Goal: Check status: Check status

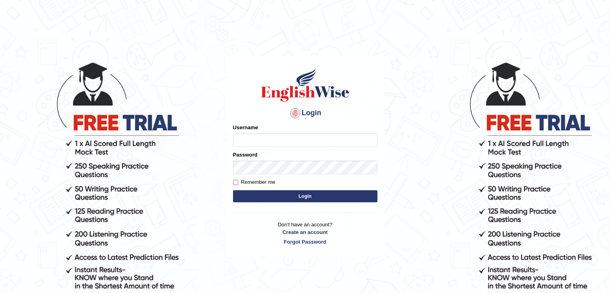
click at [301, 138] on input "Username" at bounding box center [305, 140] width 144 height 14
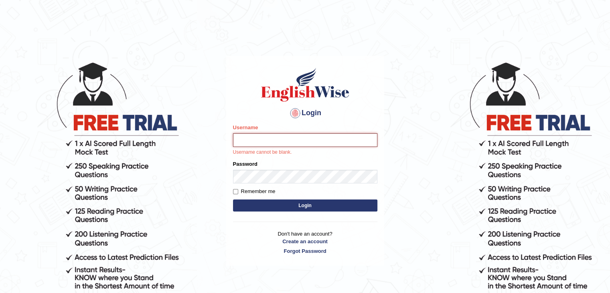
type input "NandhuIsha"
click at [233, 199] on button "Login" at bounding box center [305, 205] width 144 height 12
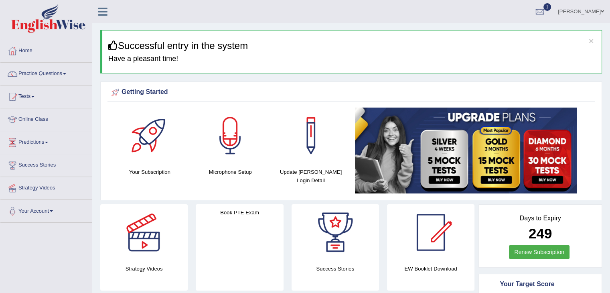
scroll to position [256, 0]
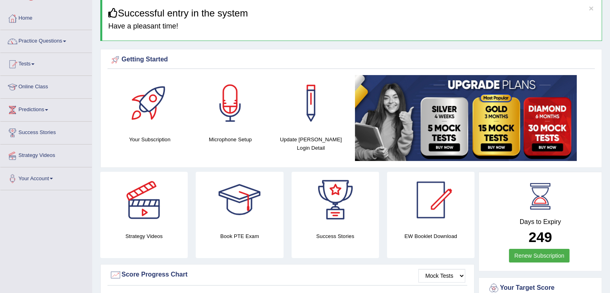
scroll to position [26, 0]
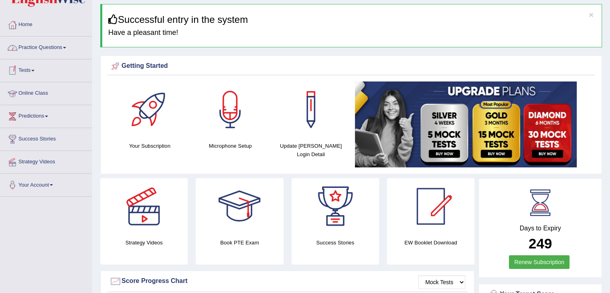
click at [27, 69] on link "Tests" at bounding box center [45, 69] width 91 height 20
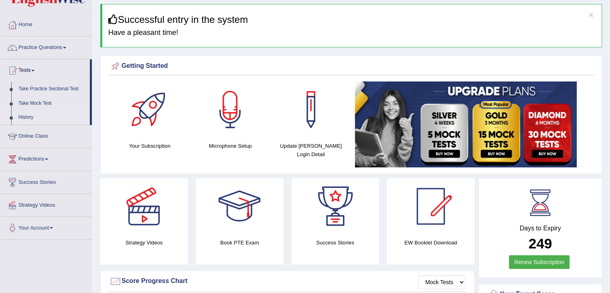
click at [30, 117] on link "History" at bounding box center [52, 117] width 75 height 14
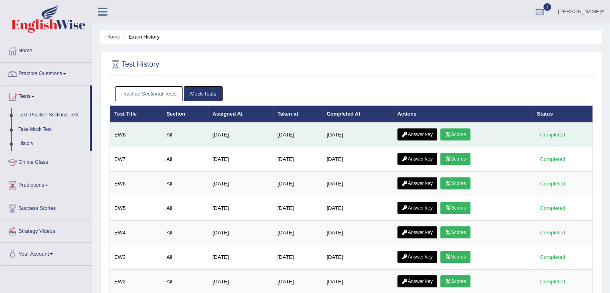
click at [462, 133] on link "Scores" at bounding box center [455, 134] width 30 height 12
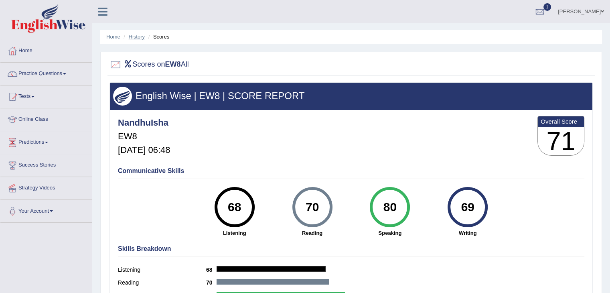
click at [139, 34] on link "History" at bounding box center [137, 37] width 16 height 6
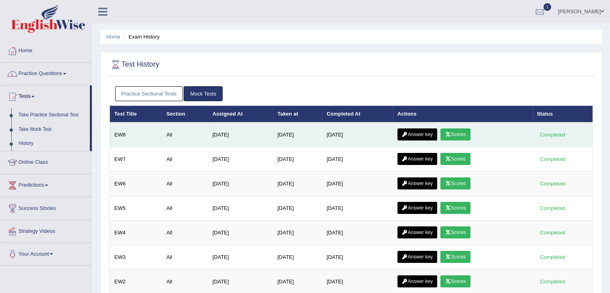
click at [424, 135] on link "Answer key" at bounding box center [417, 134] width 40 height 12
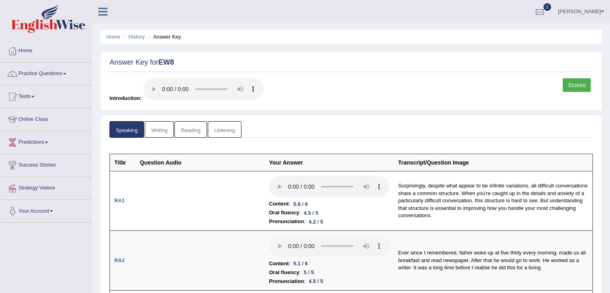
click at [158, 128] on link "Writing" at bounding box center [159, 129] width 29 height 16
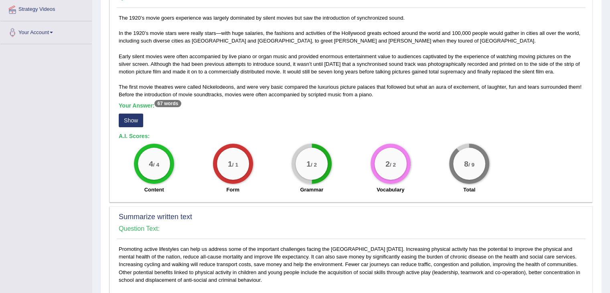
scroll to position [192, 0]
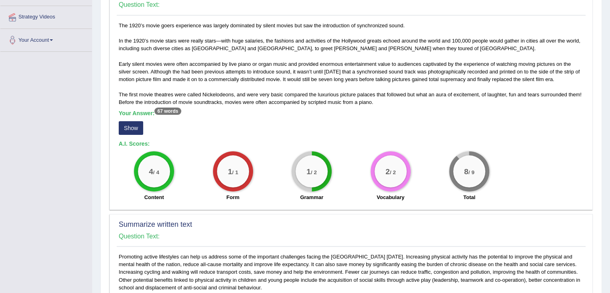
drag, startPoint x: 615, startPoint y: 88, endPoint x: 614, endPoint y: 144, distance: 55.7
click at [138, 132] on button "Show" at bounding box center [131, 129] width 24 height 14
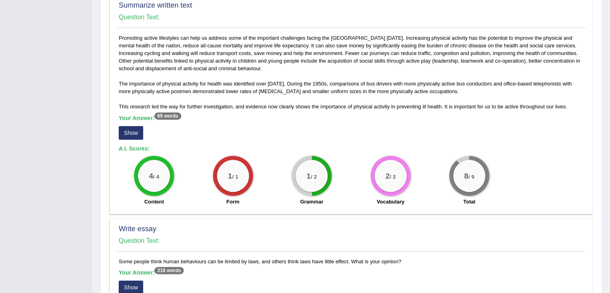
scroll to position [396, 0]
click at [128, 139] on div "Your Answer: 65 words Show" at bounding box center [351, 128] width 465 height 27
click at [130, 138] on button "Show" at bounding box center [131, 134] width 24 height 14
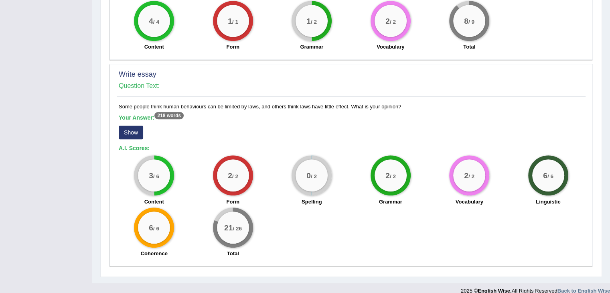
scroll to position [568, 0]
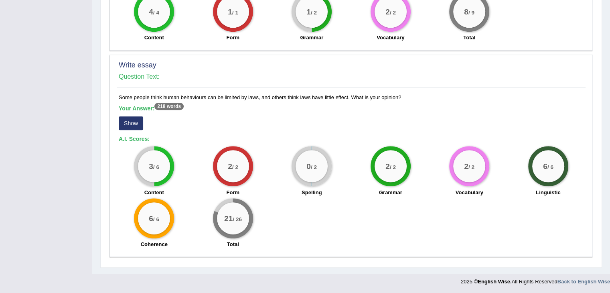
click at [128, 117] on button "Show" at bounding box center [131, 123] width 24 height 14
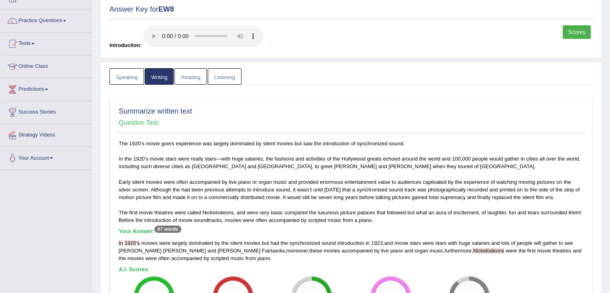
scroll to position [16, 0]
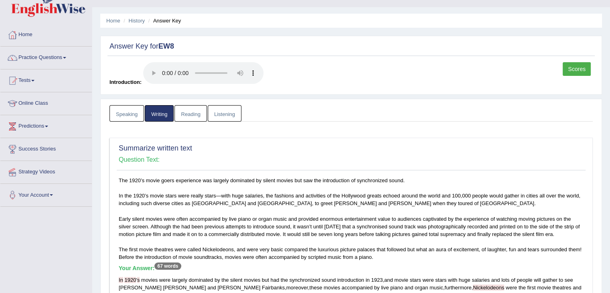
click at [140, 113] on link "Speaking" at bounding box center [126, 113] width 34 height 16
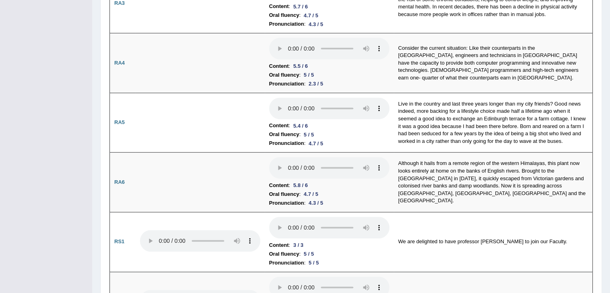
scroll to position [0, 0]
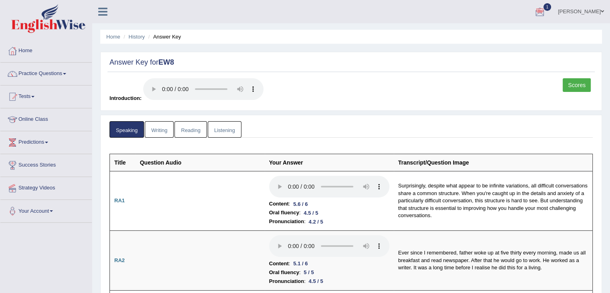
click at [161, 125] on link "Writing" at bounding box center [159, 129] width 29 height 16
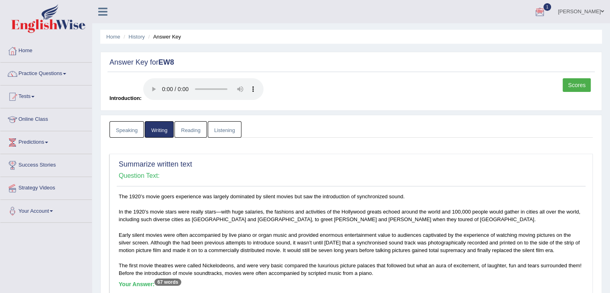
click at [190, 129] on link "Reading" at bounding box center [190, 129] width 32 height 16
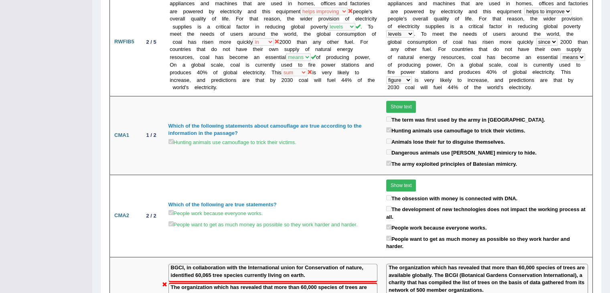
scroll to position [684, 0]
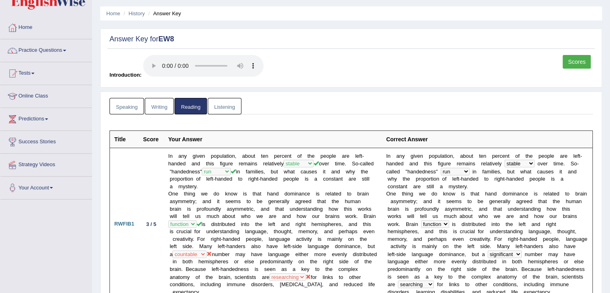
scroll to position [0, 0]
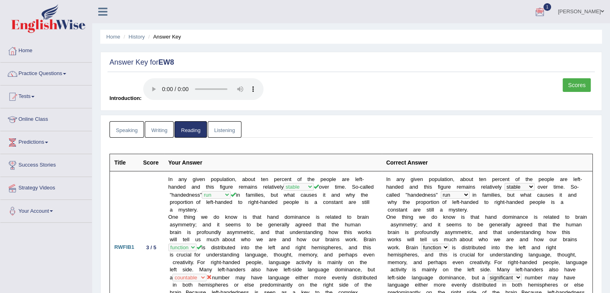
click at [234, 130] on link "Listening" at bounding box center [225, 129] width 34 height 16
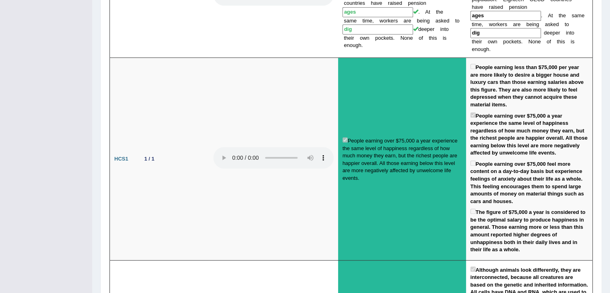
scroll to position [625, 0]
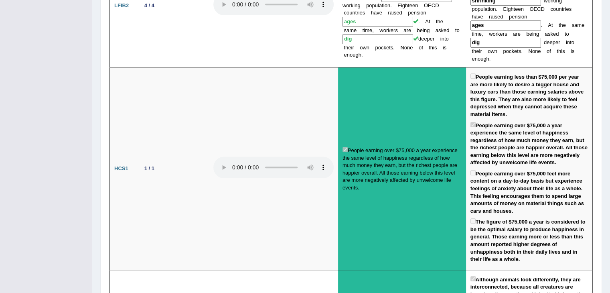
drag, startPoint x: 606, startPoint y: 132, endPoint x: 608, endPoint y: 142, distance: 10.2
click at [608, 142] on div "Home History Answer Key Answer Key for EW8 Scores Introduction: Speaking Writin…" at bounding box center [351, 260] width 518 height 1771
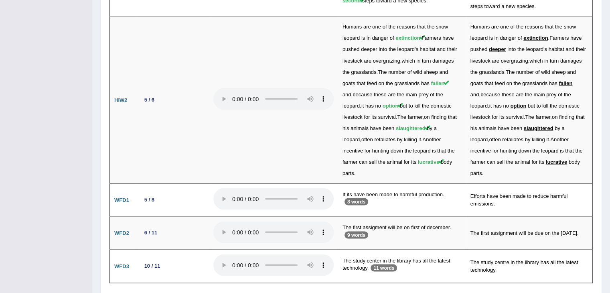
scroll to position [0, 0]
